Goal: Transaction & Acquisition: Purchase product/service

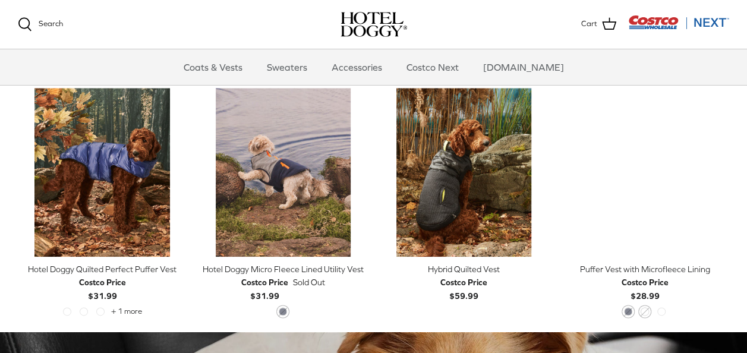
scroll to position [564, 0]
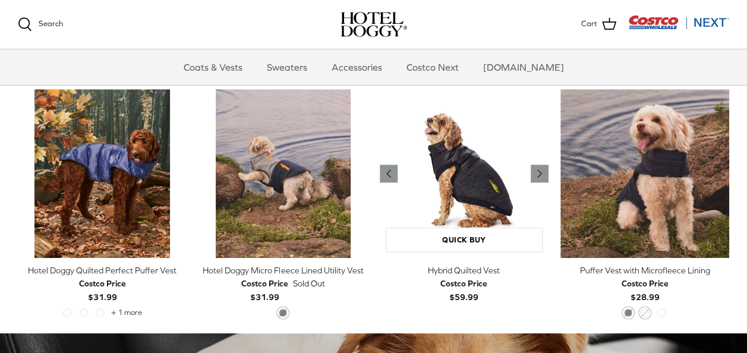
click at [486, 218] on img "Hybrid Quilted Vest" at bounding box center [464, 173] width 169 height 169
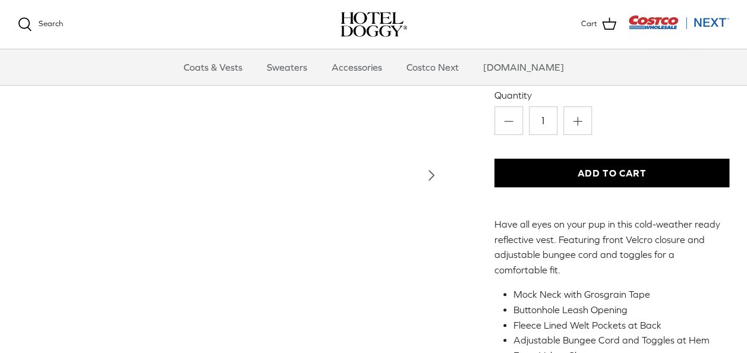
scroll to position [163, 0]
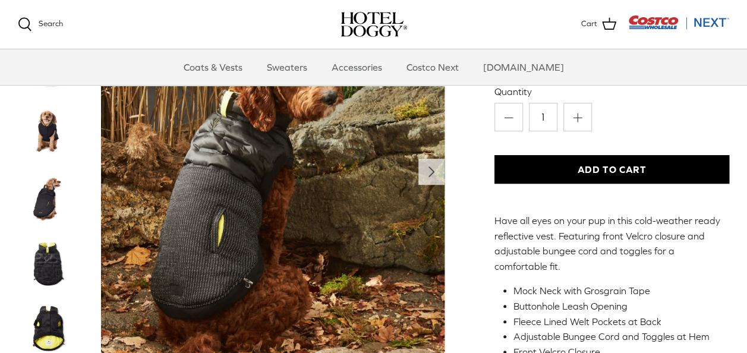
click at [49, 137] on img "Thumbnail Link" at bounding box center [47, 132] width 59 height 59
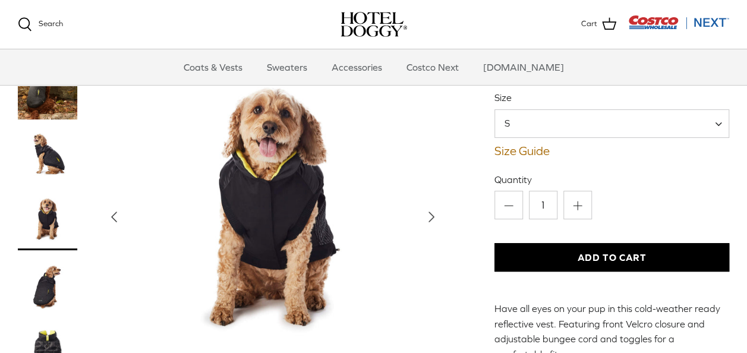
scroll to position [74, 0]
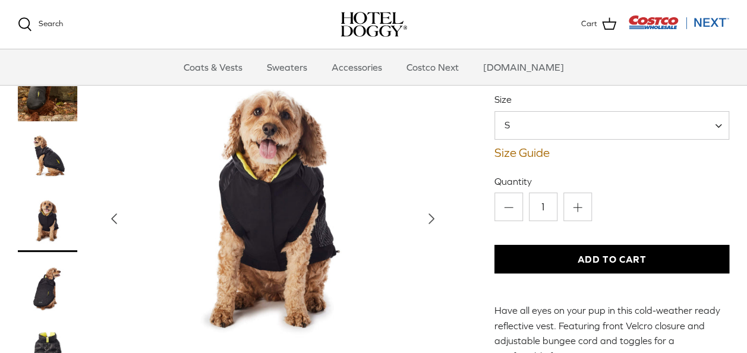
click at [49, 157] on img "Thumbnail Link" at bounding box center [47, 156] width 59 height 59
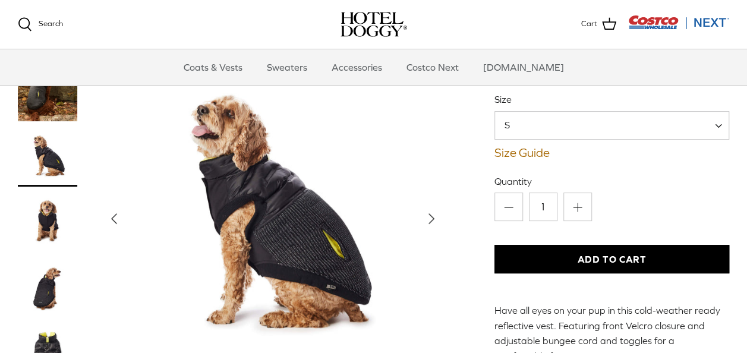
click at [50, 223] on img "Thumbnail Link" at bounding box center [47, 221] width 59 height 59
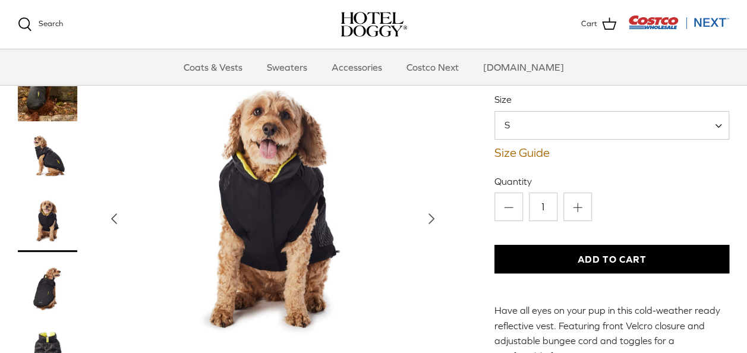
click at [49, 288] on img "Thumbnail Link" at bounding box center [47, 287] width 59 height 59
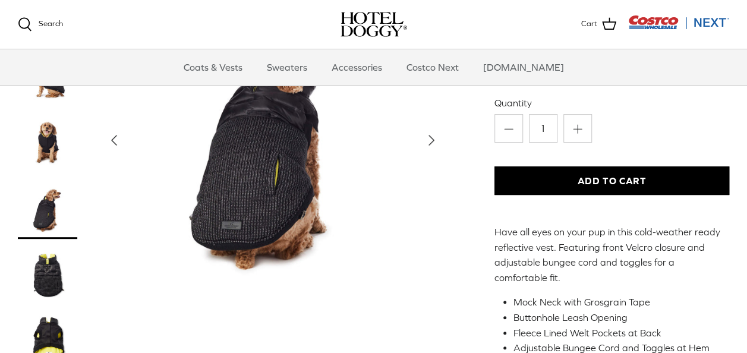
scroll to position [154, 0]
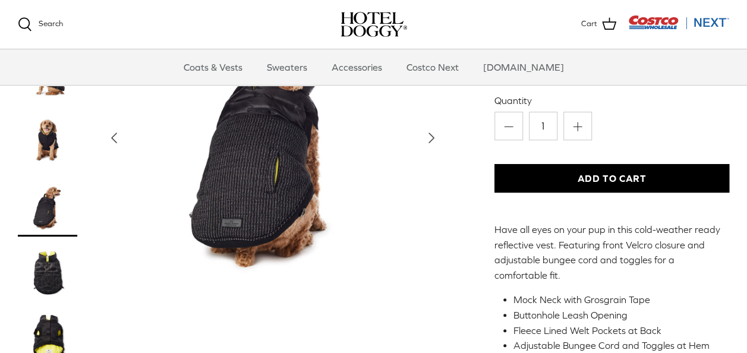
click at [49, 280] on img "Thumbnail Link" at bounding box center [47, 271] width 59 height 59
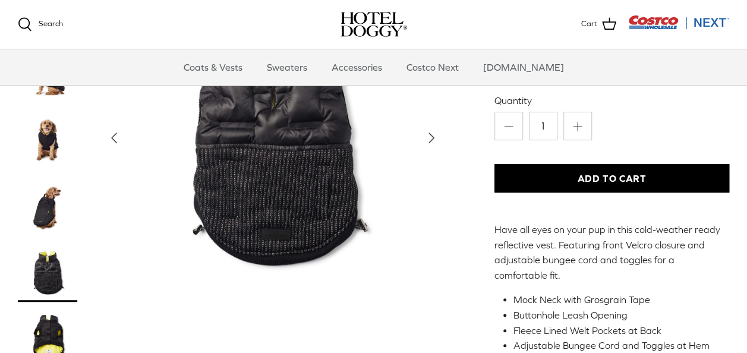
click at [45, 332] on img "Thumbnail Link" at bounding box center [47, 337] width 59 height 59
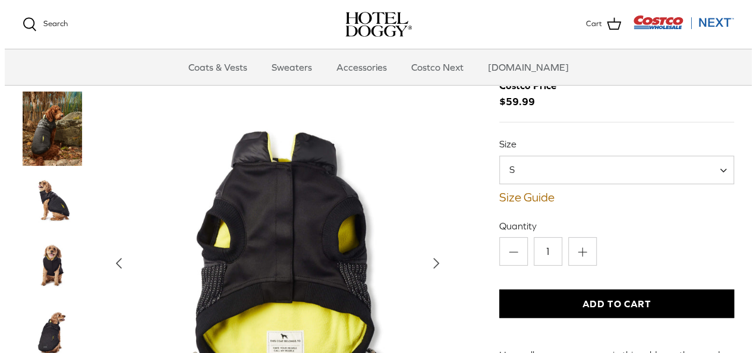
scroll to position [31, 0]
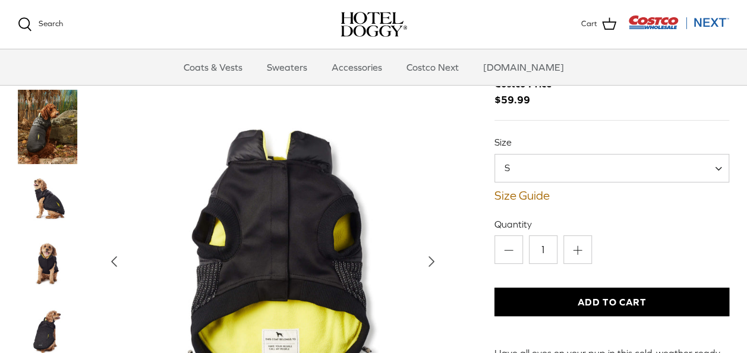
click at [658, 178] on span "S" at bounding box center [611, 168] width 235 height 29
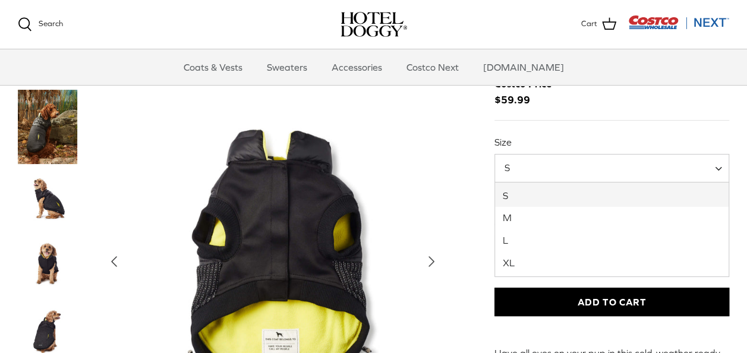
select select "XL"
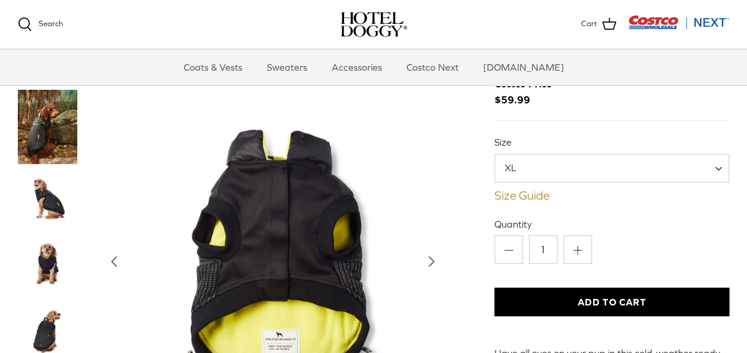
click at [539, 202] on link "Size Guide" at bounding box center [611, 195] width 235 height 14
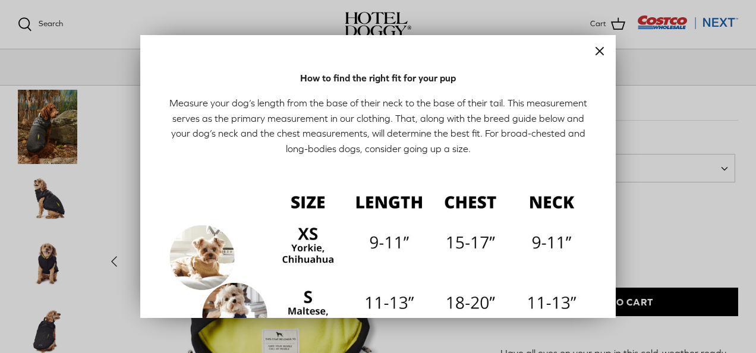
click at [600, 55] on button "Close" at bounding box center [599, 51] width 32 height 32
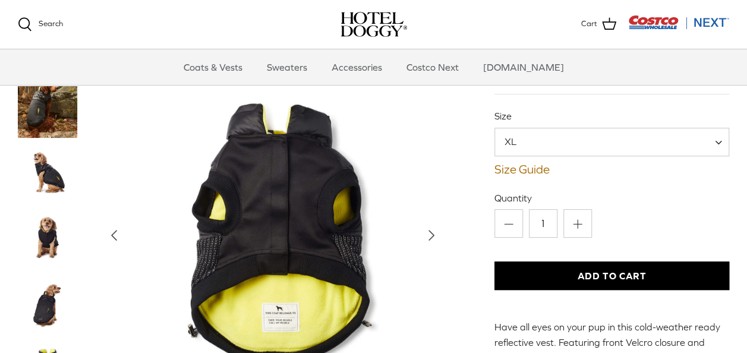
scroll to position [55, 0]
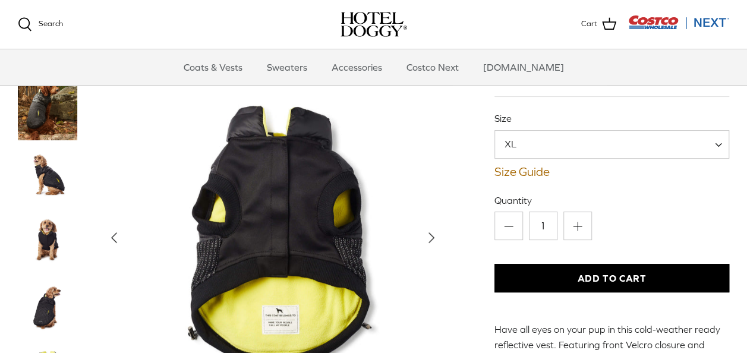
click at [45, 176] on img "Thumbnail Link" at bounding box center [47, 175] width 59 height 59
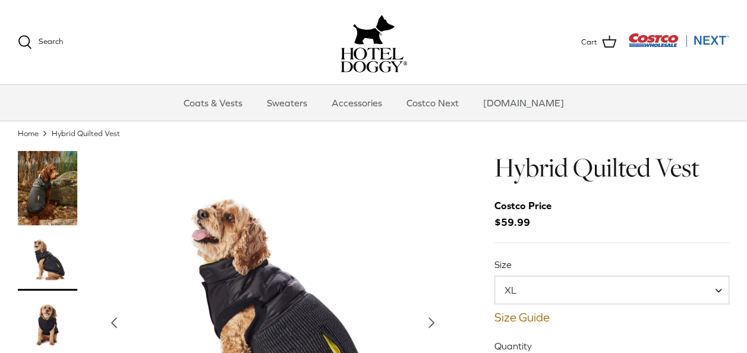
scroll to position [33, 0]
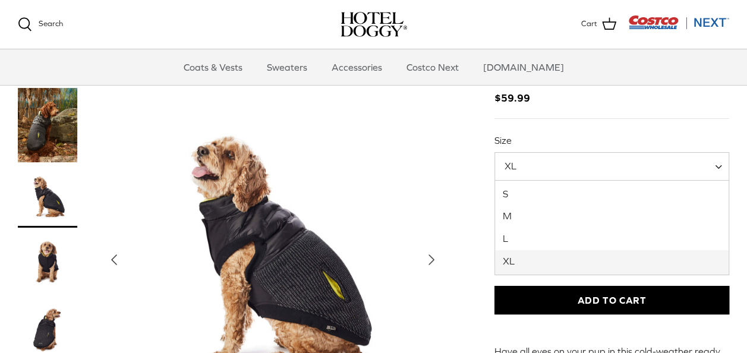
click at [631, 169] on span "XL" at bounding box center [611, 166] width 235 height 29
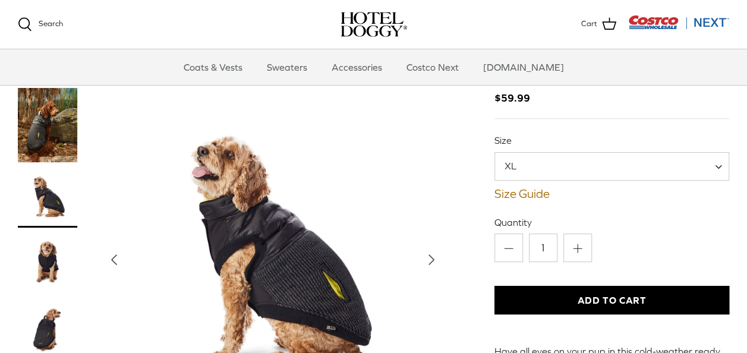
click at [701, 214] on div "Hybrid Quilted Vest Costco Price $59.99 Size S M L XL XL S M L XL Minus" at bounding box center [611, 286] width 235 height 519
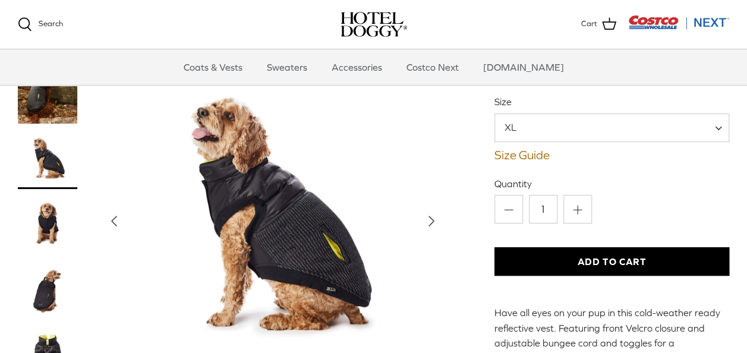
scroll to position [77, 0]
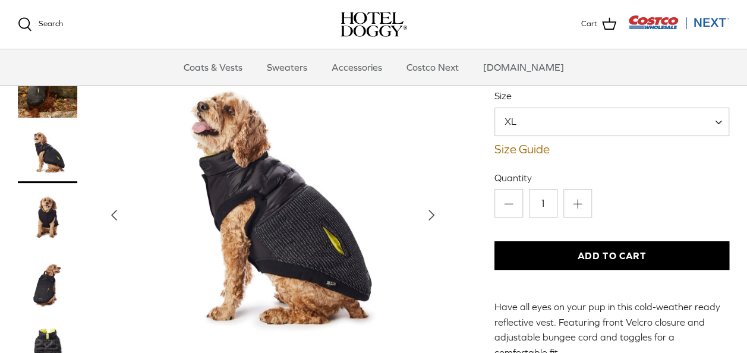
click at [55, 157] on img "Thumbnail Link" at bounding box center [47, 153] width 59 height 59
click at [54, 219] on img "Thumbnail Link" at bounding box center [47, 218] width 59 height 59
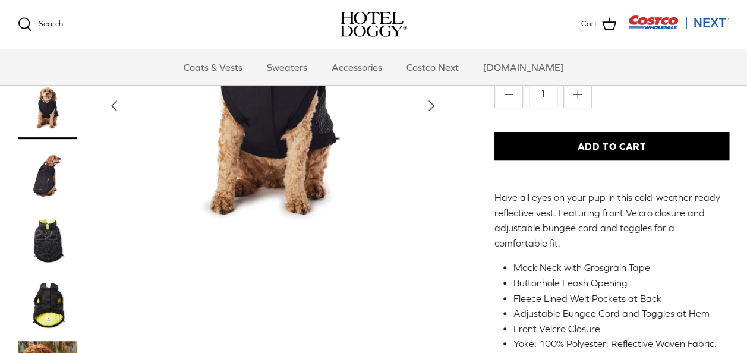
scroll to position [192, 0]
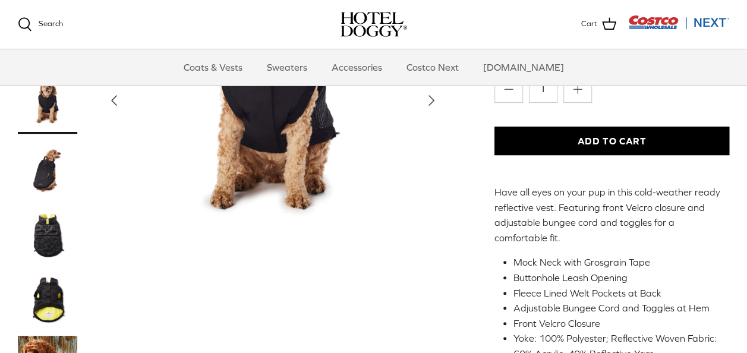
click at [56, 233] on img "Thumbnail Link" at bounding box center [47, 234] width 59 height 59
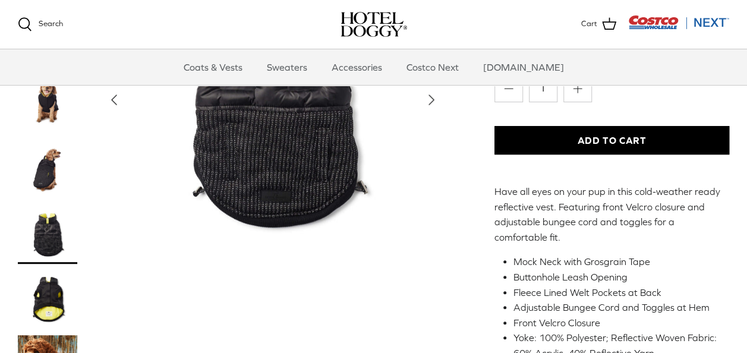
scroll to position [197, 0]
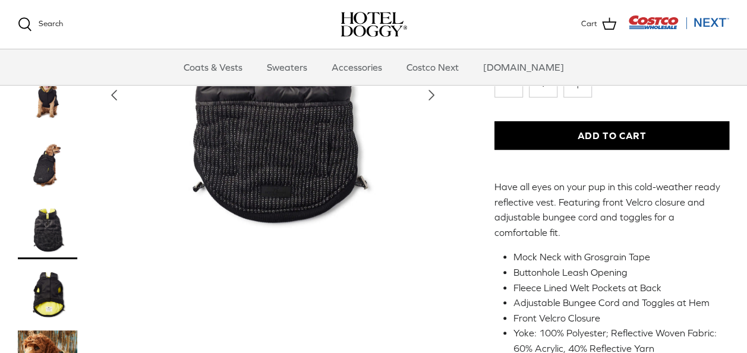
click at [51, 304] on img "Thumbnail Link" at bounding box center [47, 294] width 59 height 59
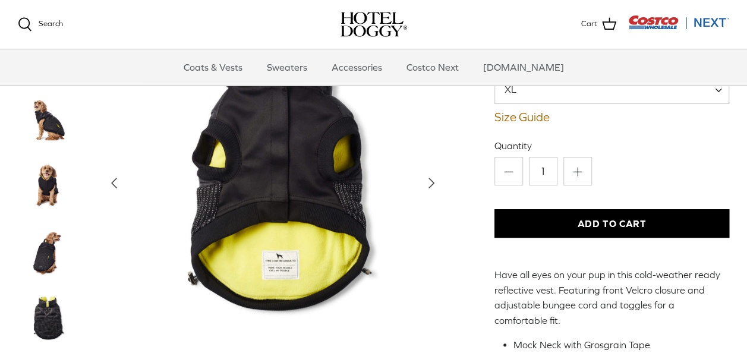
scroll to position [110, 0]
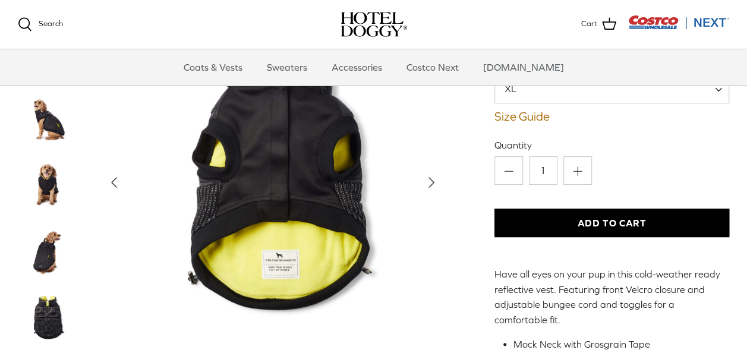
click at [439, 182] on icon "Right" at bounding box center [431, 182] width 19 height 19
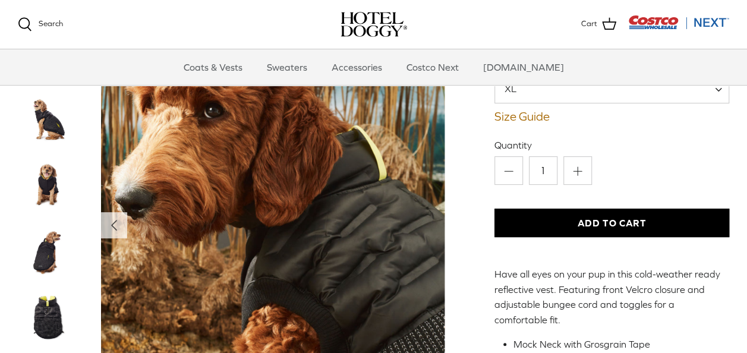
click at [45, 255] on img "Thumbnail Link" at bounding box center [47, 251] width 59 height 59
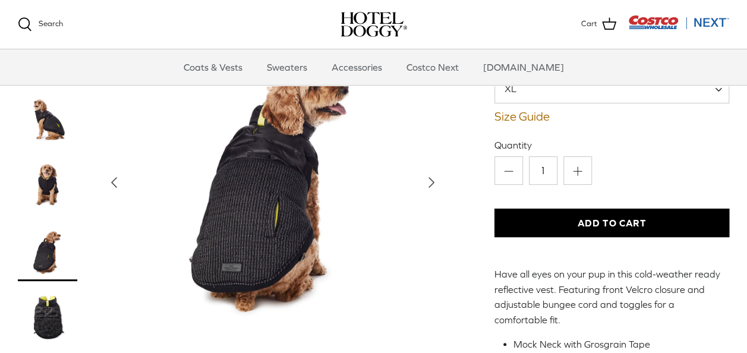
click at [50, 318] on img "Thumbnail Link" at bounding box center [47, 316] width 59 height 59
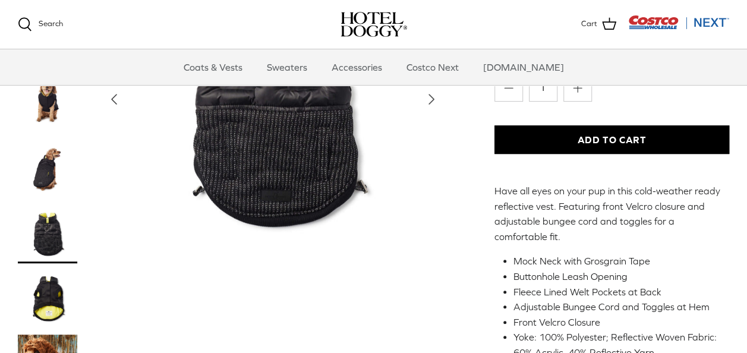
scroll to position [195, 0]
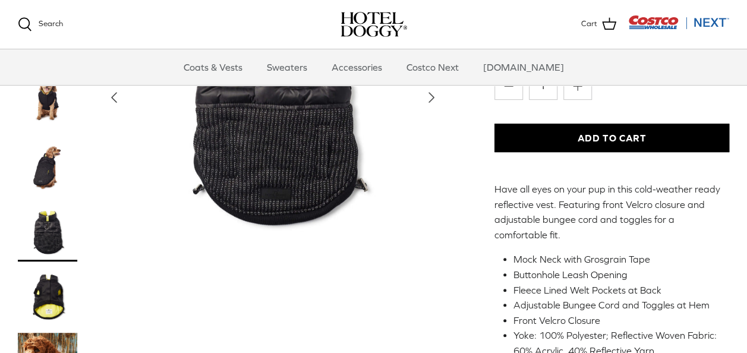
click at [61, 302] on img "Thumbnail Link" at bounding box center [47, 296] width 59 height 59
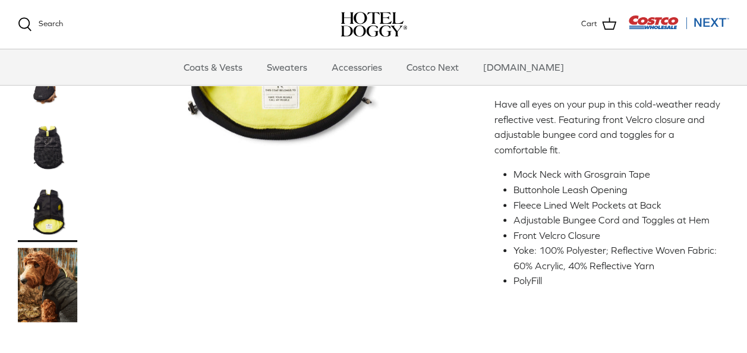
scroll to position [280, 0]
click at [51, 296] on img "Thumbnail Link" at bounding box center [47, 284] width 59 height 74
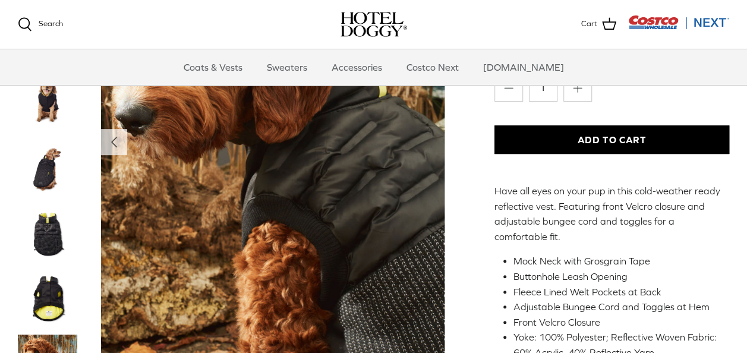
scroll to position [194, 0]
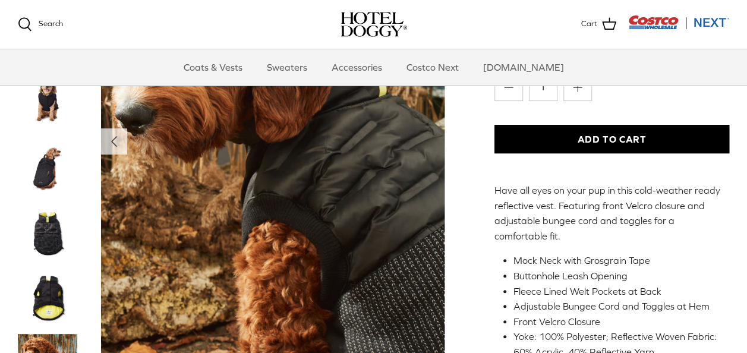
click at [46, 304] on img "Thumbnail Link" at bounding box center [47, 297] width 59 height 59
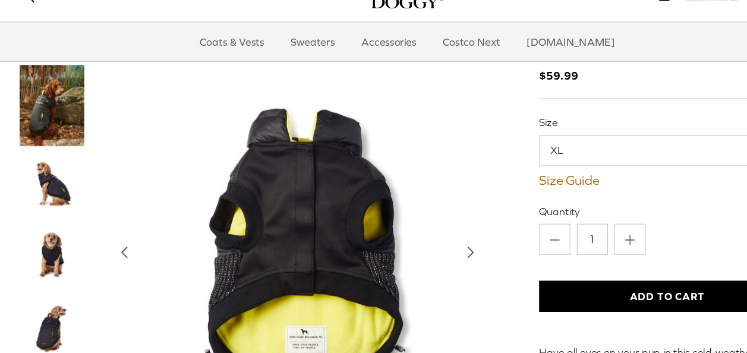
scroll to position [33, 0]
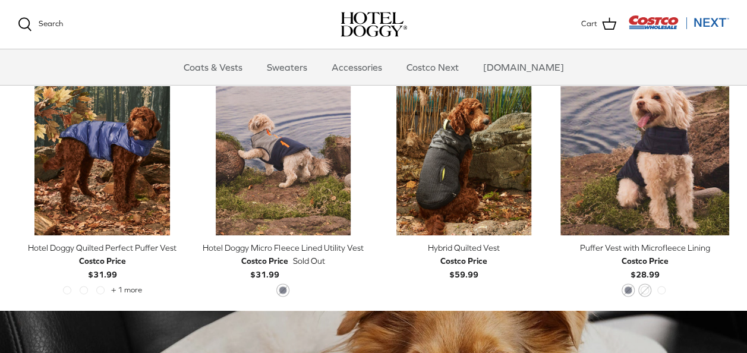
scroll to position [587, 0]
